Goal: Find specific fact: Find specific fact

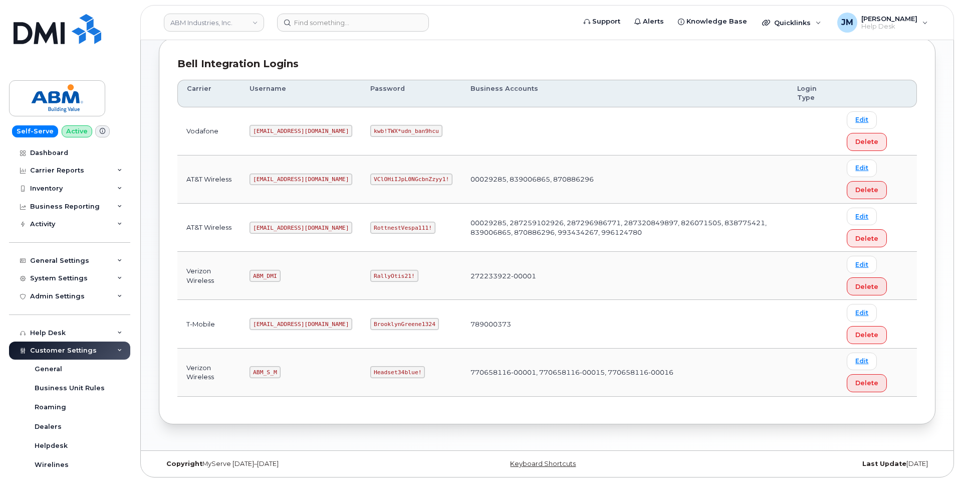
scroll to position [136, 0]
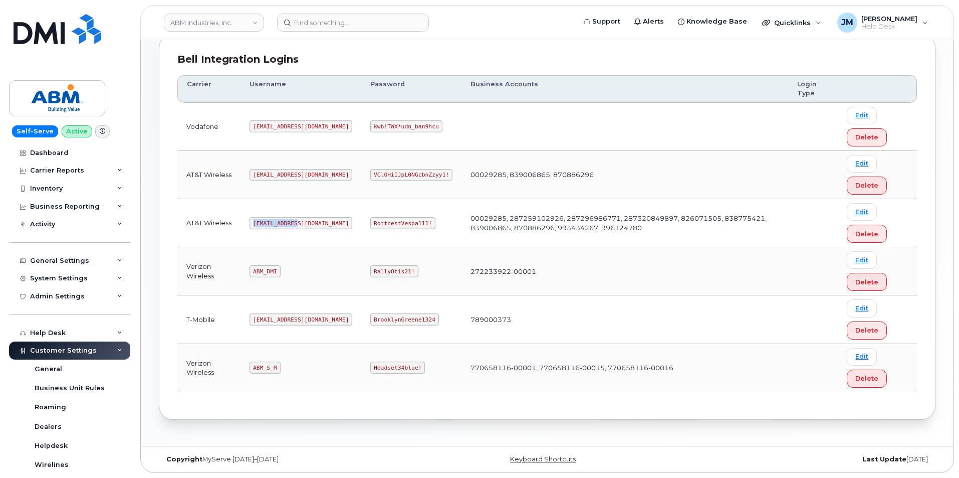
drag, startPoint x: 296, startPoint y: 223, endPoint x: 246, endPoint y: 227, distance: 49.8
click at [246, 227] on td "[EMAIL_ADDRESS][DOMAIN_NAME]" at bounding box center [301, 223] width 121 height 48
copy code "[EMAIL_ADDRESS][DOMAIN_NAME]"
drag, startPoint x: 393, startPoint y: 224, endPoint x: 339, endPoint y: 226, distance: 54.2
click at [370, 226] on code "RottnestVespa111!" at bounding box center [402, 223] width 65 height 12
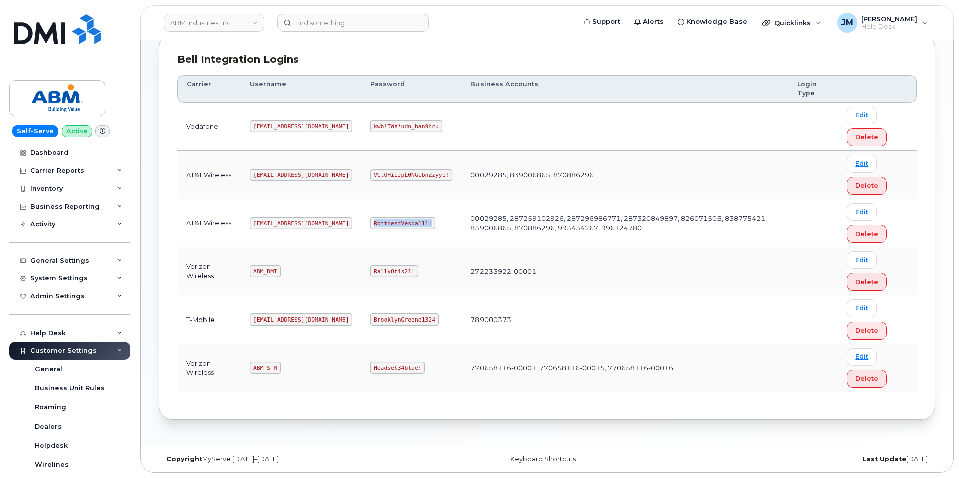
copy code "RottnestVespa111!"
click at [259, 220] on code "[EMAIL_ADDRESS][DOMAIN_NAME]" at bounding box center [301, 223] width 103 height 12
click at [258, 221] on code "[EMAIL_ADDRESS][DOMAIN_NAME]" at bounding box center [301, 223] width 103 height 12
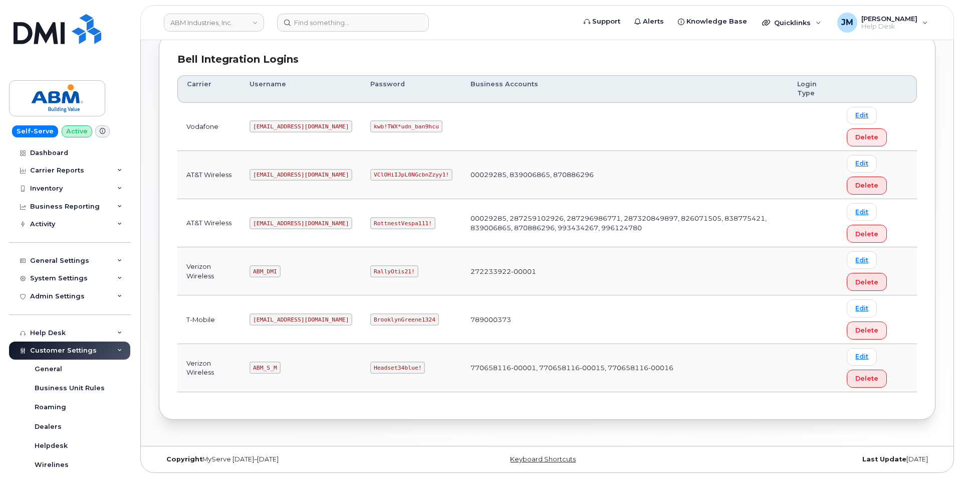
click at [262, 224] on code "[EMAIL_ADDRESS][DOMAIN_NAME]" at bounding box center [301, 223] width 103 height 12
copy code "[EMAIL_ADDRESS][DOMAIN_NAME]"
click at [370, 225] on code "RottnestVespa111!" at bounding box center [402, 223] width 65 height 12
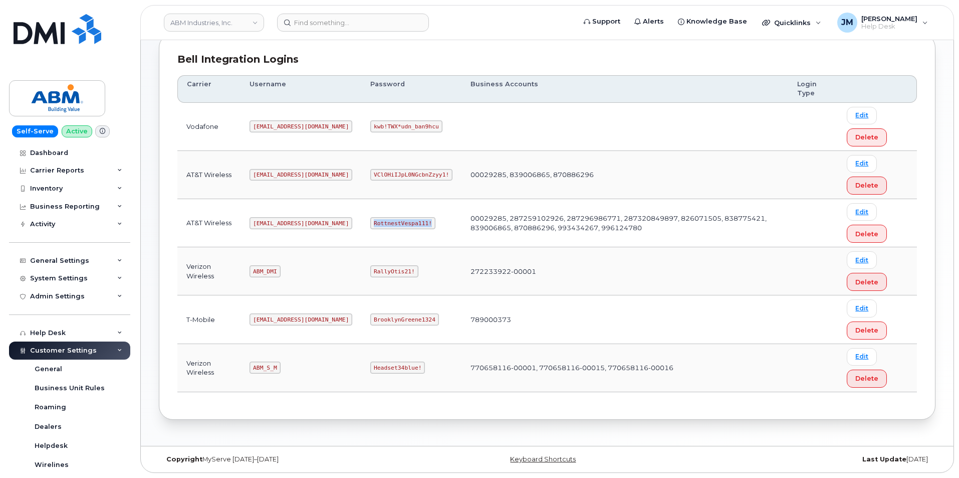
drag, startPoint x: 339, startPoint y: 223, endPoint x: 388, endPoint y: 225, distance: 49.2
click at [396, 223] on td "RottnestVespa111!" at bounding box center [411, 223] width 100 height 48
copy code "RottnestVespa111!"
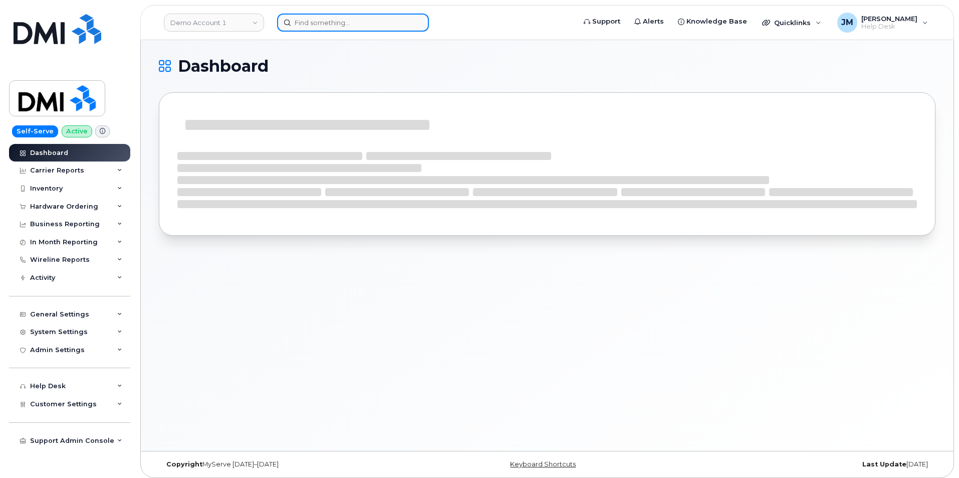
click at [337, 23] on input at bounding box center [353, 23] width 152 height 18
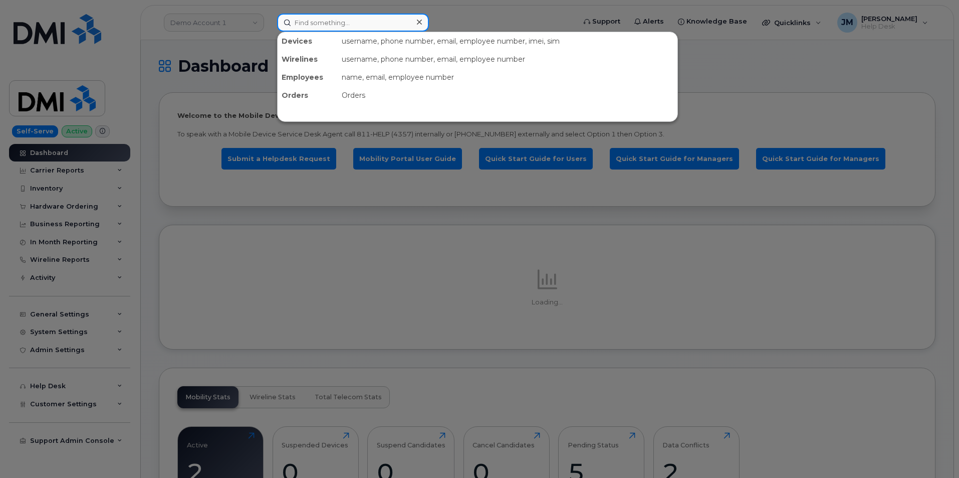
paste input "5409699103"
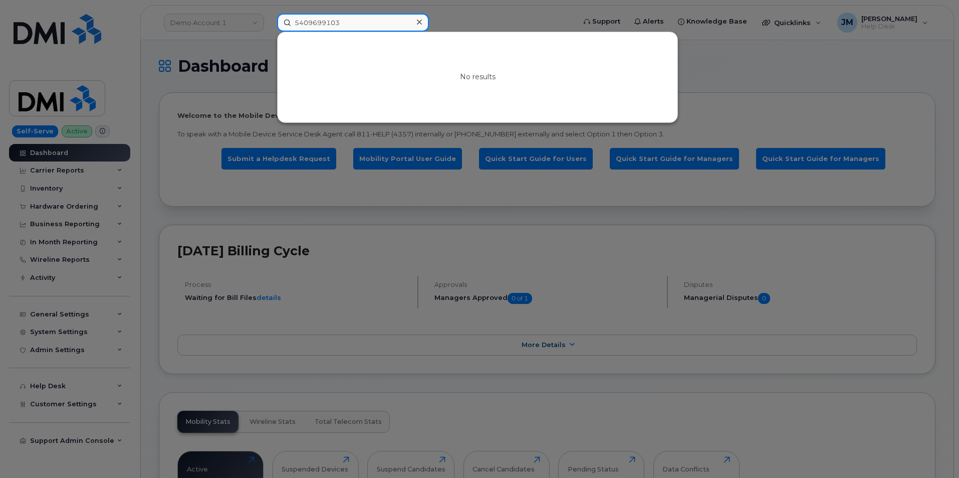
type input "5409699103"
